Goal: Task Accomplishment & Management: Manage account settings

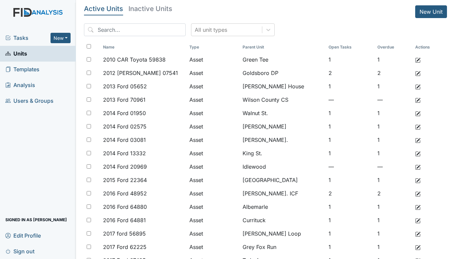
click at [23, 37] on span "Tasks" at bounding box center [27, 38] width 45 height 8
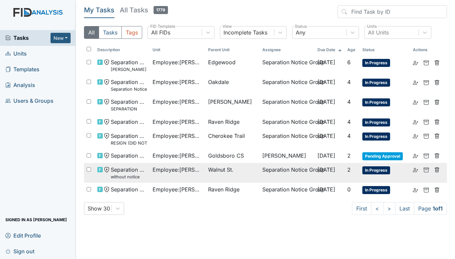
click at [225, 168] on span "Walnut St." at bounding box center [220, 170] width 25 height 8
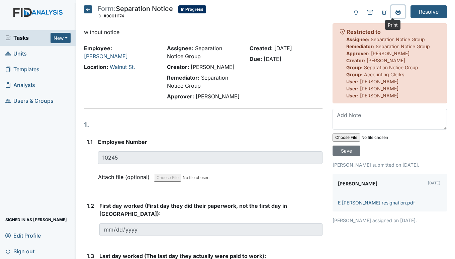
click at [396, 10] on icon at bounding box center [398, 12] width 5 height 5
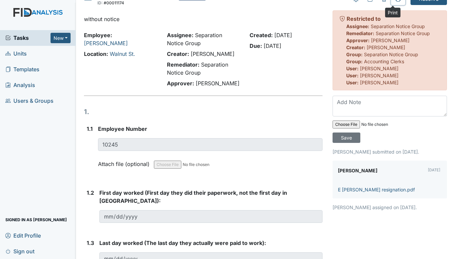
scroll to position [12, 0]
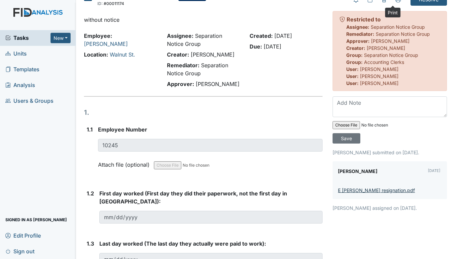
click at [359, 189] on link "E Carmichael resignation.pdf" at bounding box center [376, 191] width 77 height 6
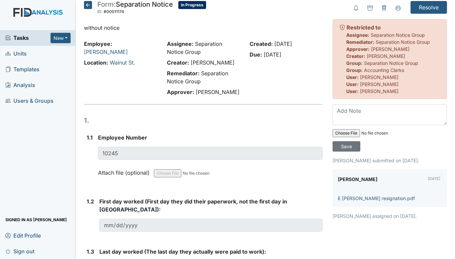
scroll to position [0, 0]
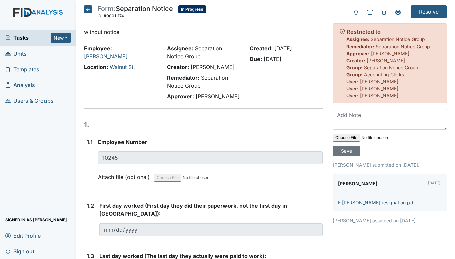
click at [87, 8] on icon at bounding box center [88, 9] width 8 height 8
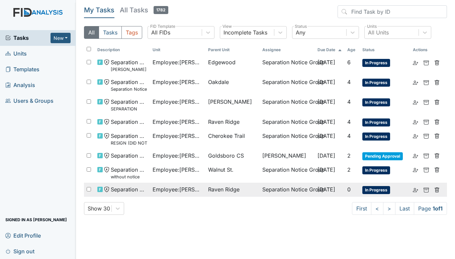
click at [208, 189] on span "Raven Ridge" at bounding box center [223, 190] width 31 height 8
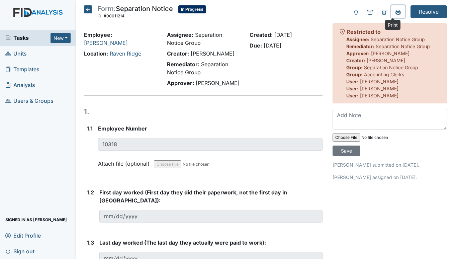
click at [396, 11] on icon at bounding box center [398, 12] width 5 height 4
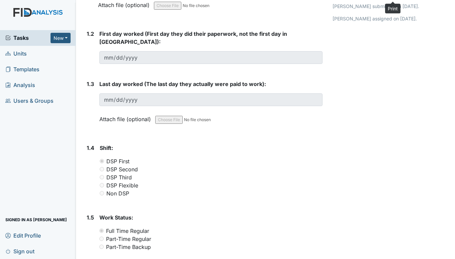
scroll to position [66, 0]
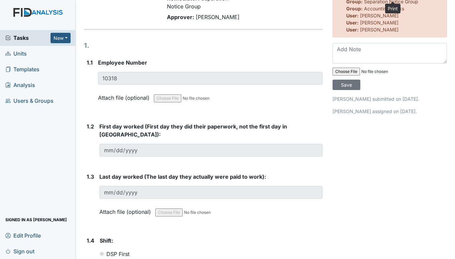
click at [22, 53] on span "Units" at bounding box center [15, 54] width 21 height 10
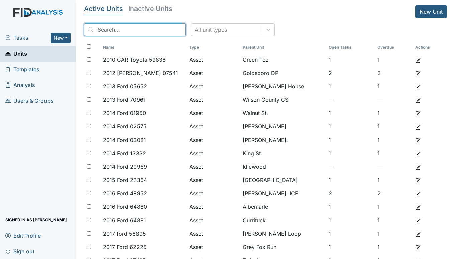
click at [134, 31] on input "search" at bounding box center [135, 29] width 102 height 13
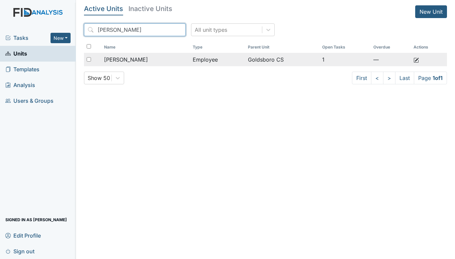
type input "ida"
click at [123, 56] on span "[PERSON_NAME]" at bounding box center [126, 60] width 44 height 8
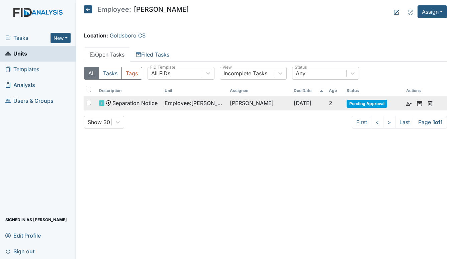
click at [236, 100] on td "[PERSON_NAME]" at bounding box center [259, 103] width 64 height 14
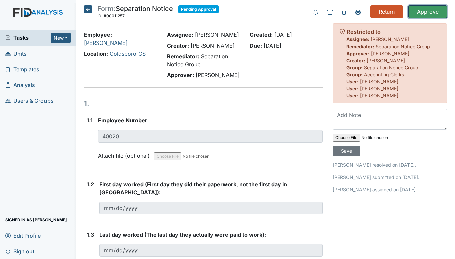
click at [418, 8] on input "Approve" at bounding box center [428, 11] width 39 height 13
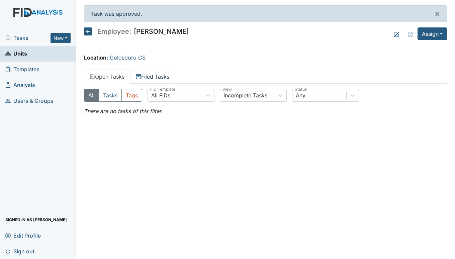
click at [152, 73] on link "Filed Tasks" at bounding box center [152, 77] width 45 height 14
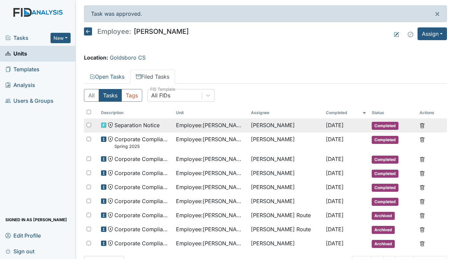
click at [161, 123] on div "Separation Notice" at bounding box center [136, 125] width 70 height 8
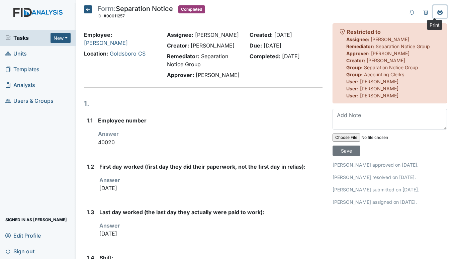
click at [438, 13] on icon at bounding box center [440, 12] width 5 height 5
click at [85, 10] on icon at bounding box center [88, 9] width 8 height 8
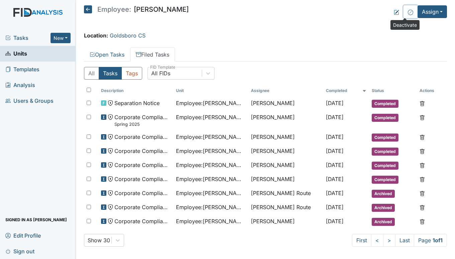
click at [408, 11] on icon at bounding box center [410, 12] width 5 height 5
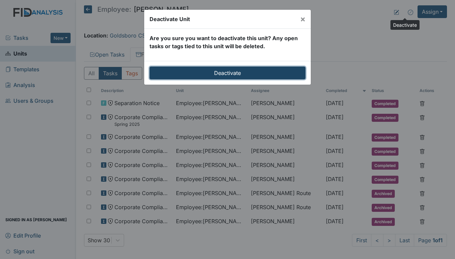
click at [212, 73] on input "Deactivate" at bounding box center [228, 73] width 156 height 13
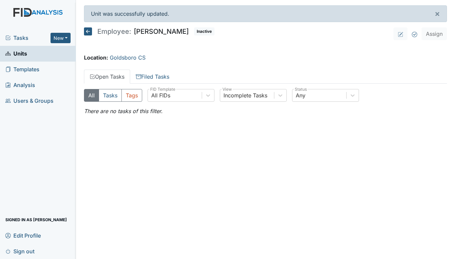
click at [22, 35] on span "Tasks" at bounding box center [27, 38] width 45 height 8
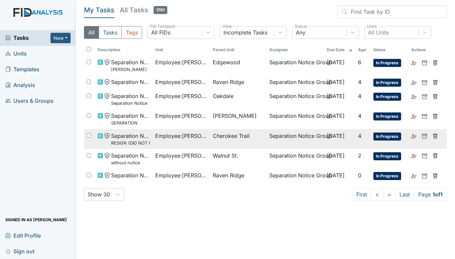
click at [177, 136] on span "Employee : Higgins, Shmara" at bounding box center [181, 136] width 52 height 8
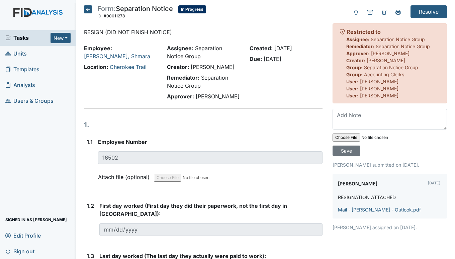
click at [20, 55] on span "Units" at bounding box center [15, 54] width 21 height 10
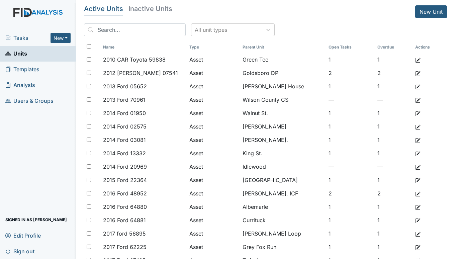
click at [15, 38] on span "Tasks" at bounding box center [27, 38] width 45 height 8
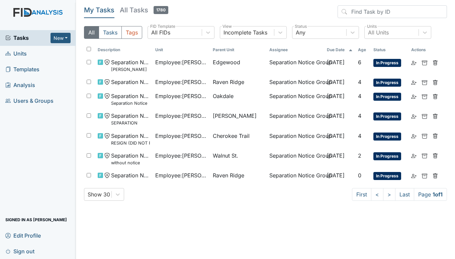
click at [22, 52] on span "Units" at bounding box center [15, 54] width 21 height 10
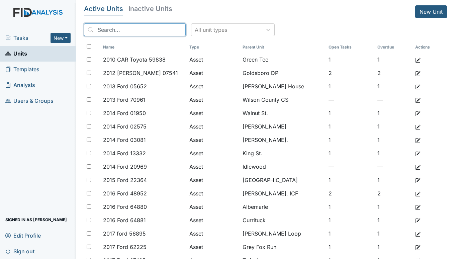
click at [150, 25] on input "search" at bounding box center [135, 29] width 102 height 13
